Goal: Task Accomplishment & Management: Complete application form

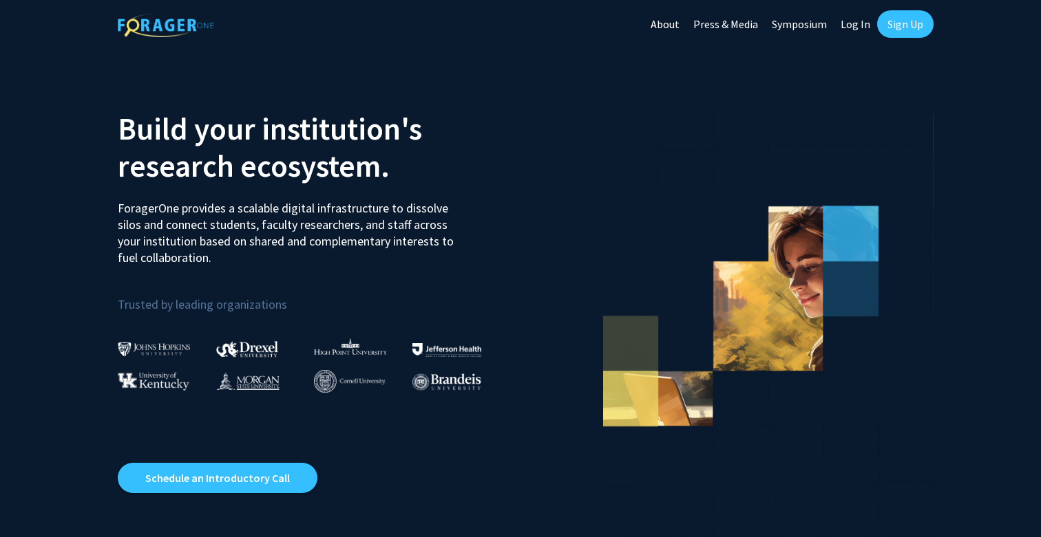
click at [905, 30] on link "Sign Up" at bounding box center [905, 24] width 56 height 28
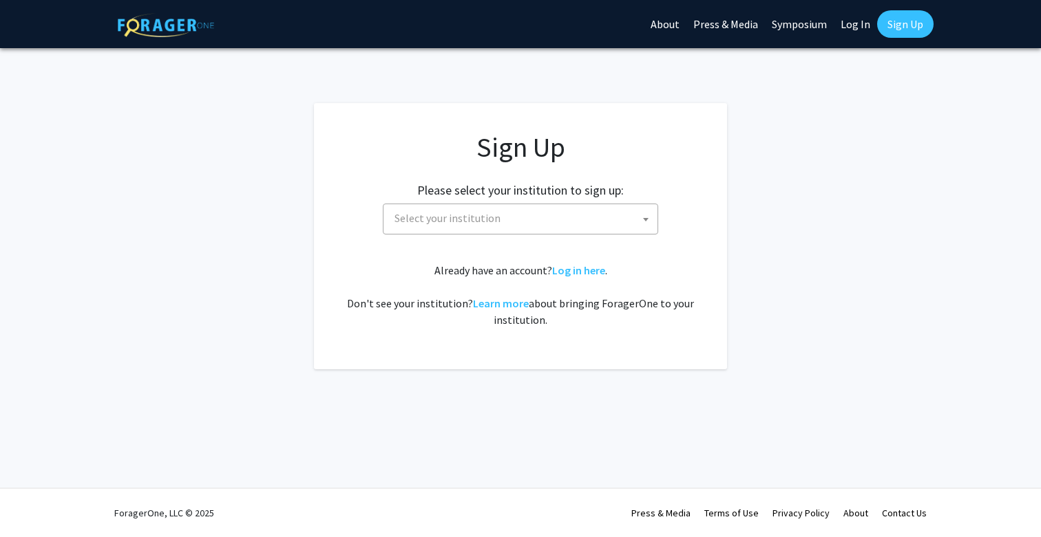
click at [646, 220] on b at bounding box center [646, 219] width 6 height 3
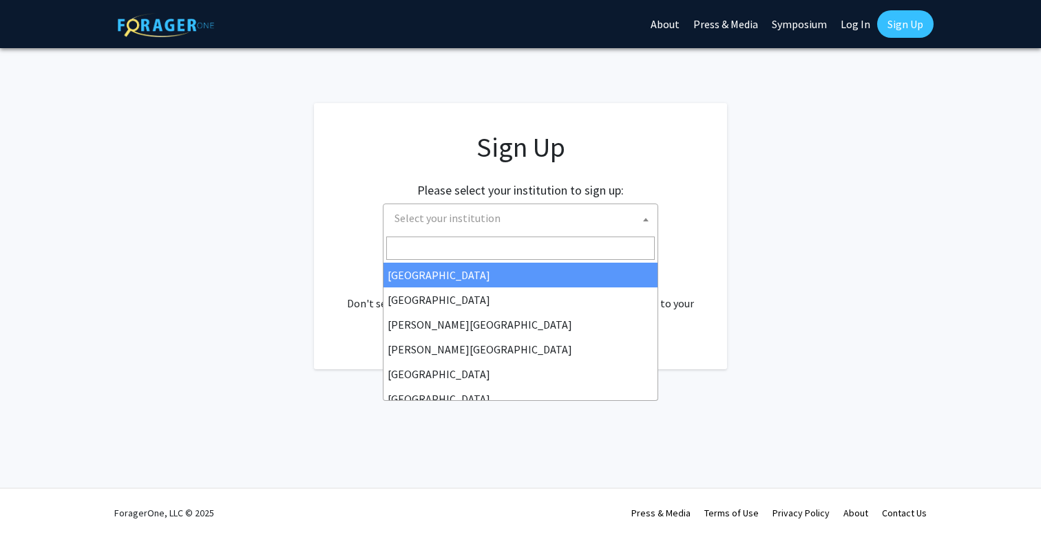
click at [579, 215] on span "Select your institution" at bounding box center [523, 218] width 268 height 28
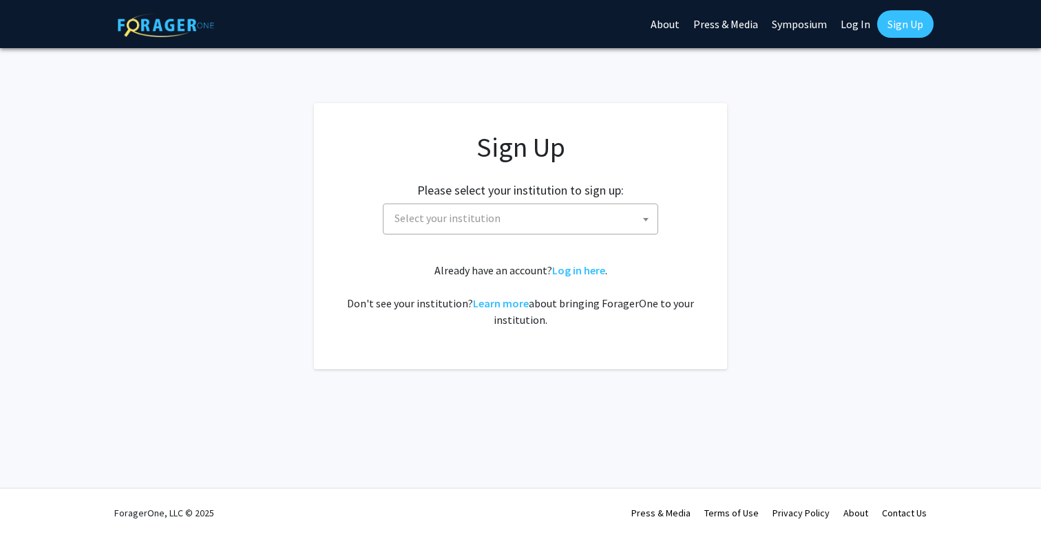
click at [579, 215] on span "Select your institution" at bounding box center [523, 218] width 268 height 28
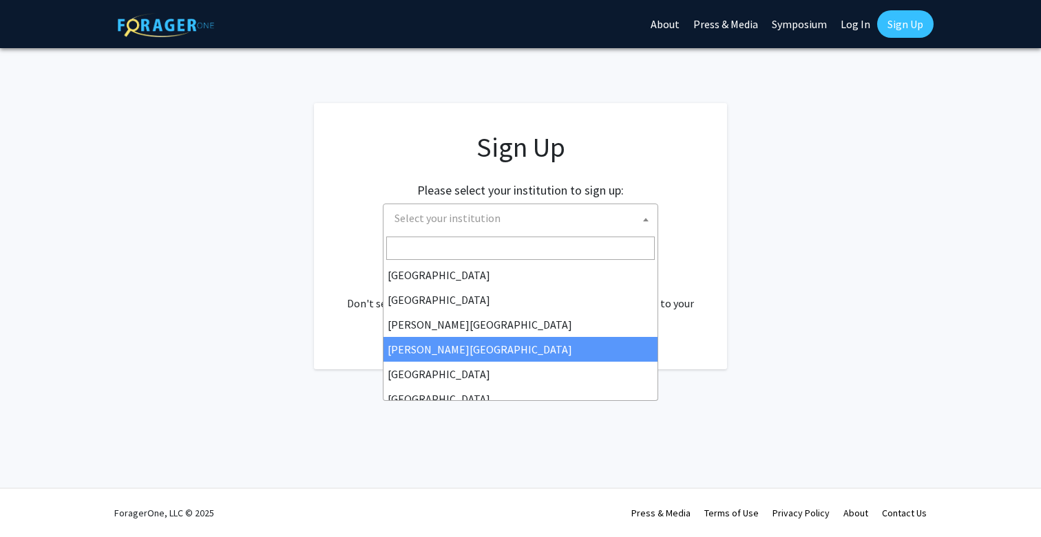
type input "M"
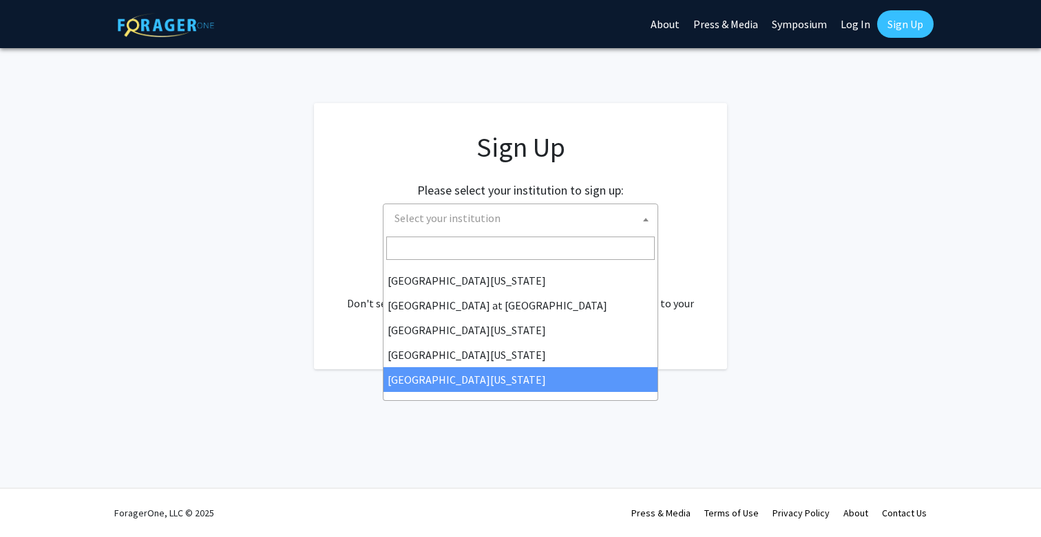
select select "33"
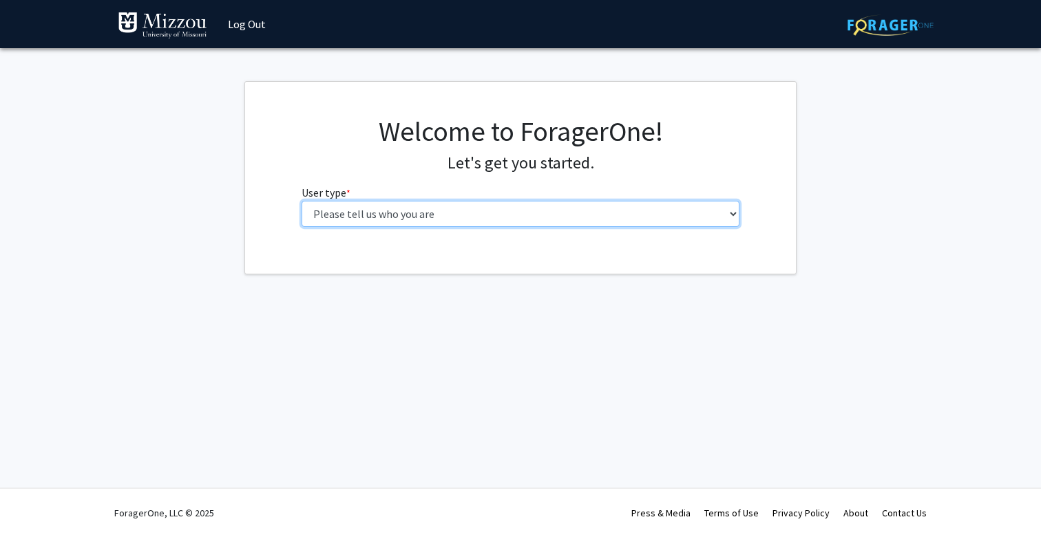
select select "5: faculty"
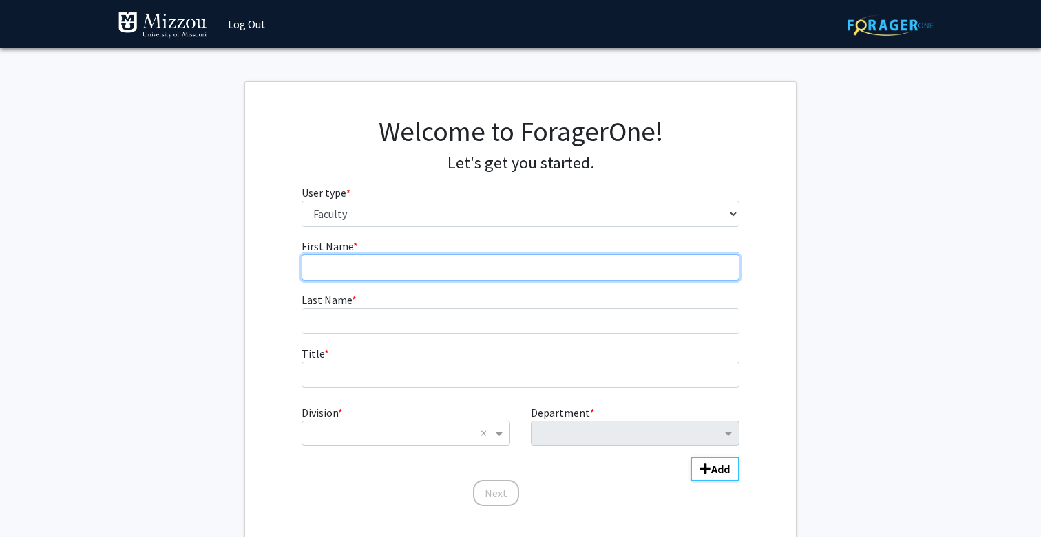
click at [515, 260] on input "First Name * required" at bounding box center [520, 268] width 438 height 26
type input "BURCU"
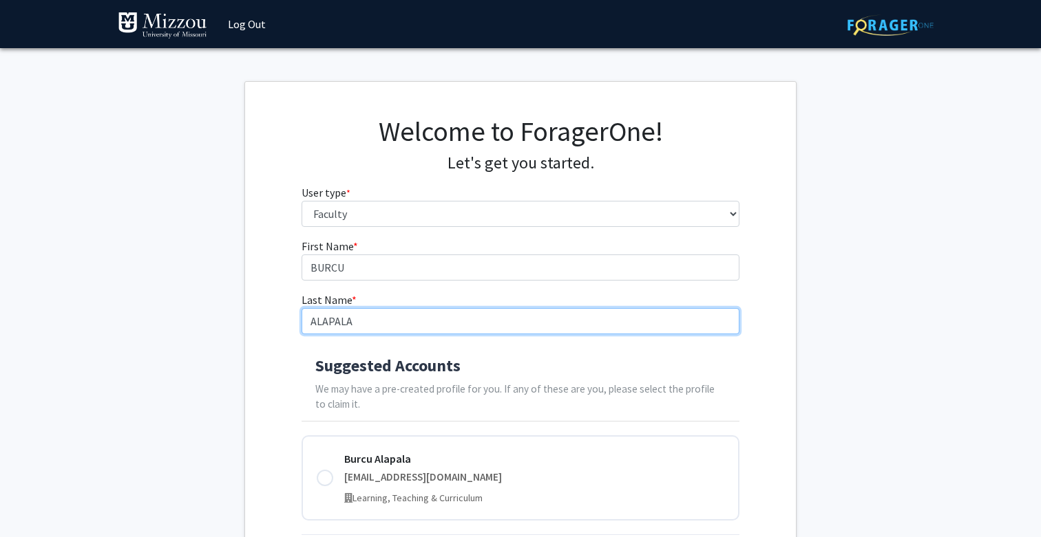
type input "ALAPALA"
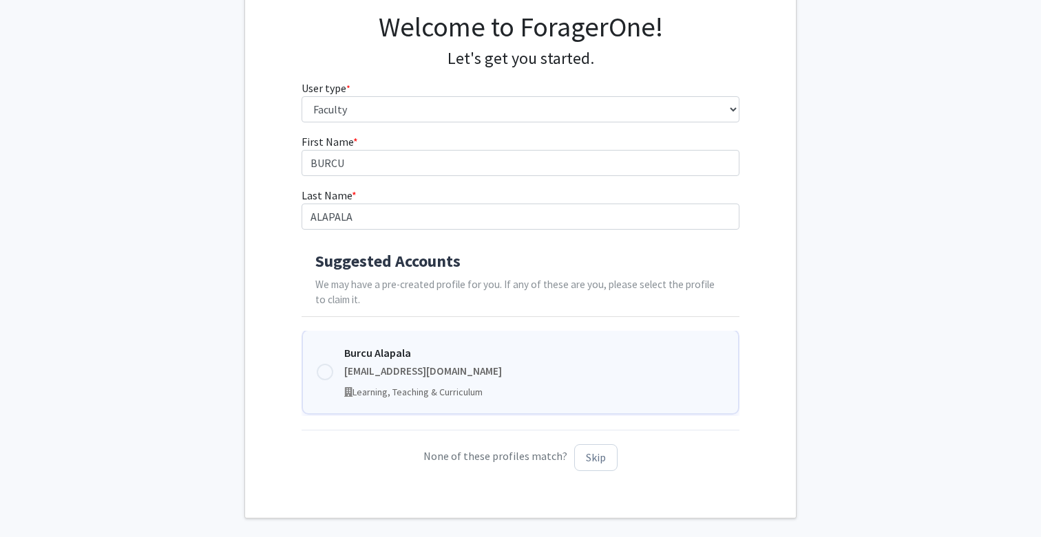
scroll to position [108, 0]
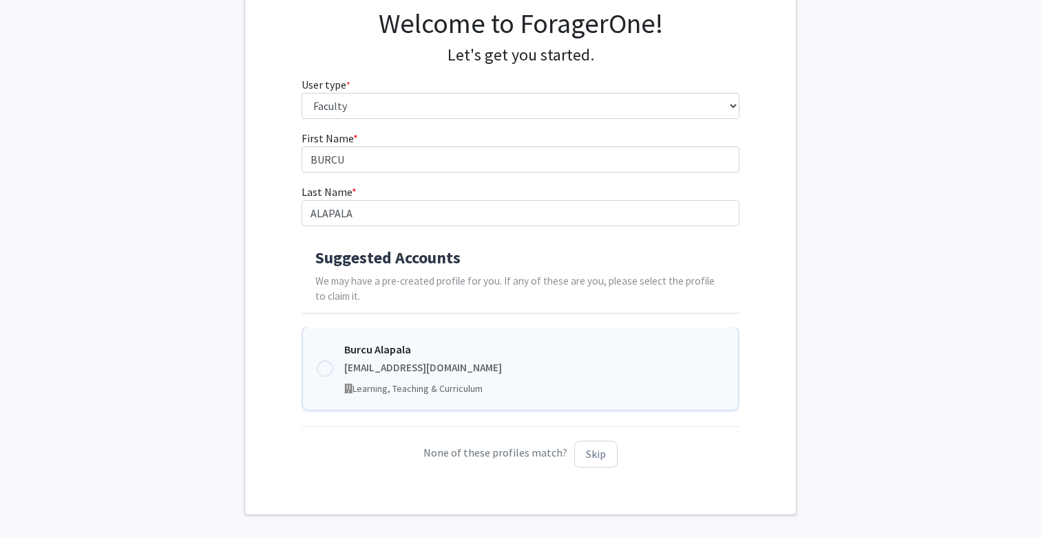
click at [327, 365] on div at bounding box center [325, 369] width 17 height 17
type input "Burcu"
type input "Alapala"
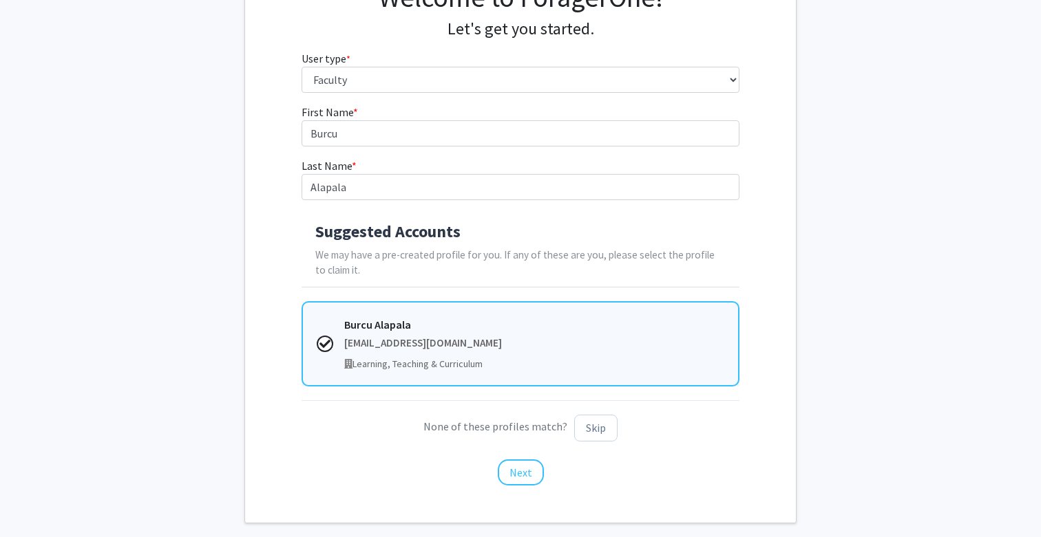
scroll to position [134, 0]
click at [524, 473] on button "Next" at bounding box center [521, 473] width 46 height 26
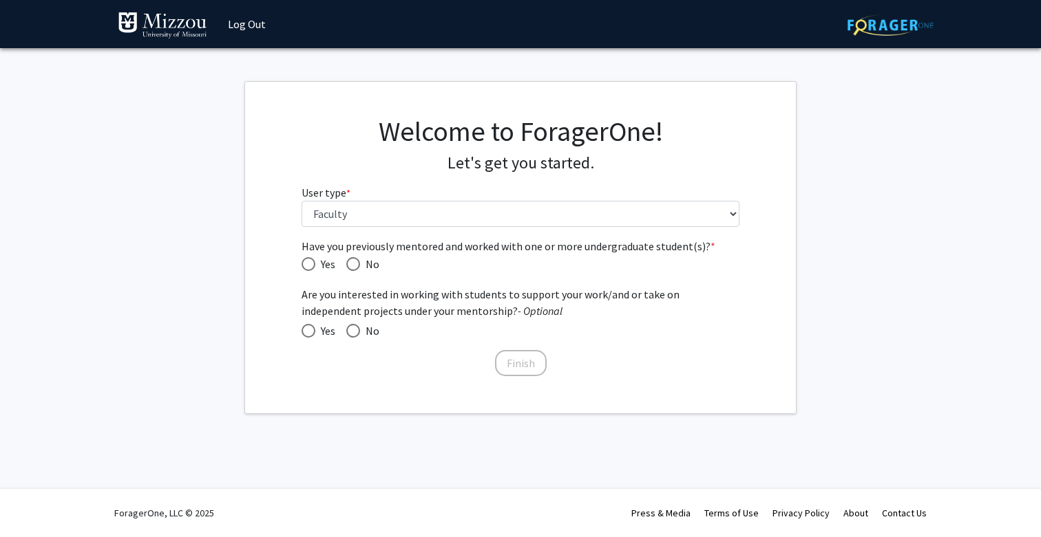
scroll to position [0, 0]
click at [310, 334] on span at bounding box center [308, 331] width 14 height 14
click at [310, 334] on input "Yes" at bounding box center [308, 331] width 14 height 14
radio input "true"
click at [310, 261] on span "Have you previously mentored and worked with one or more undergraduate student(…" at bounding box center [308, 264] width 14 height 14
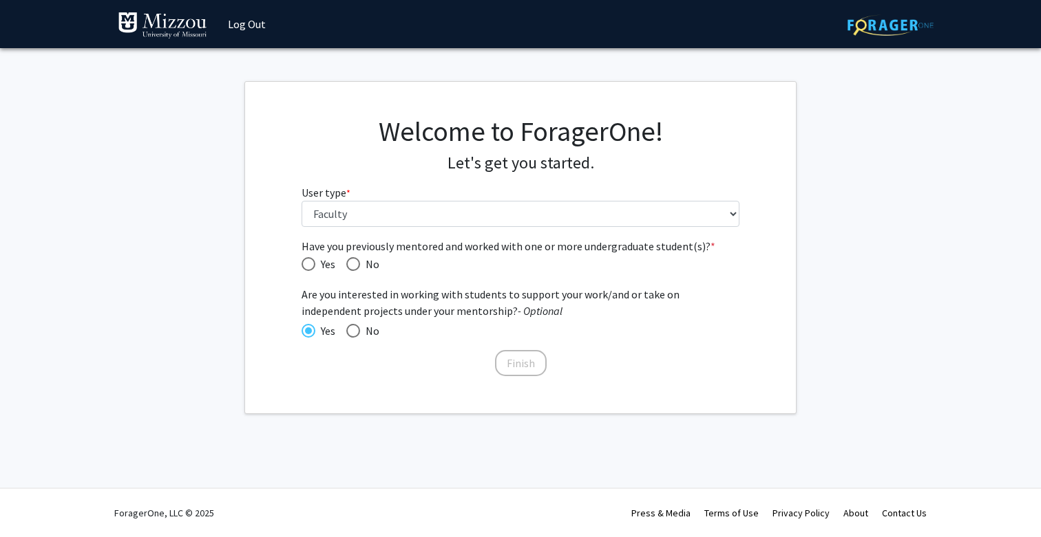
click at [310, 261] on input "Yes" at bounding box center [308, 264] width 14 height 14
radio input "true"
click at [520, 370] on button "Finish" at bounding box center [521, 363] width 52 height 26
